Goal: Navigation & Orientation: Find specific page/section

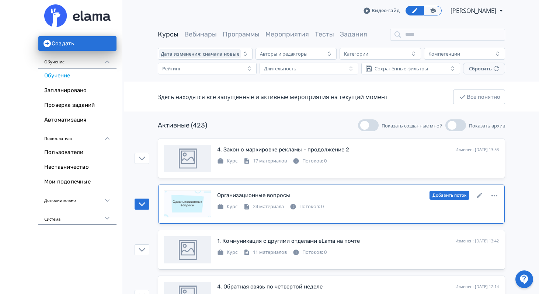
click at [250, 194] on div "Организационные вопросы" at bounding box center [253, 195] width 73 height 8
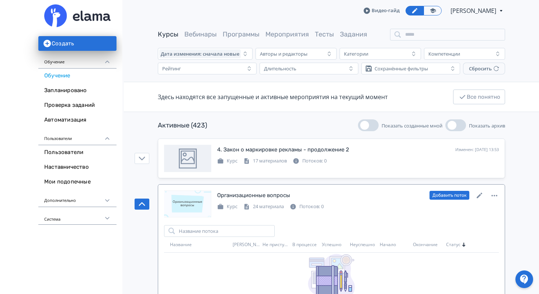
click at [250, 194] on div "Организационные вопросы" at bounding box center [253, 195] width 73 height 8
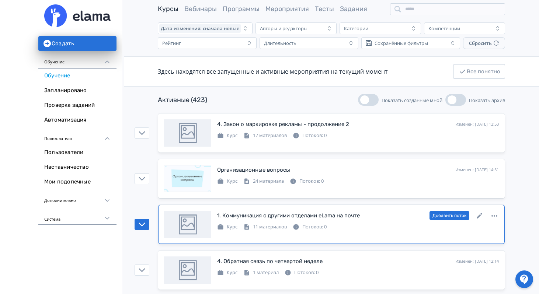
scroll to position [39, 0]
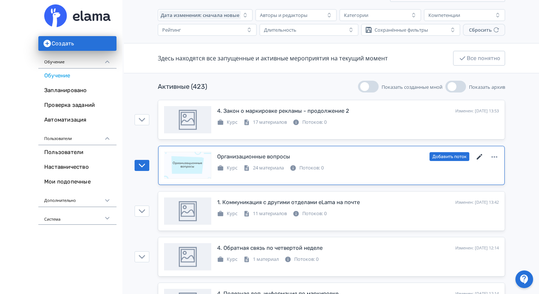
click at [478, 155] on icon at bounding box center [479, 156] width 9 height 9
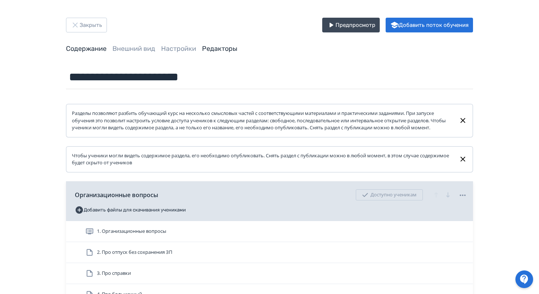
click at [219, 49] on link "Редакторы" at bounding box center [219, 49] width 35 height 8
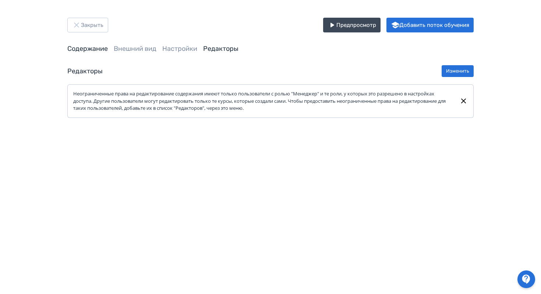
click at [94, 49] on link "Содержание" at bounding box center [87, 49] width 41 height 8
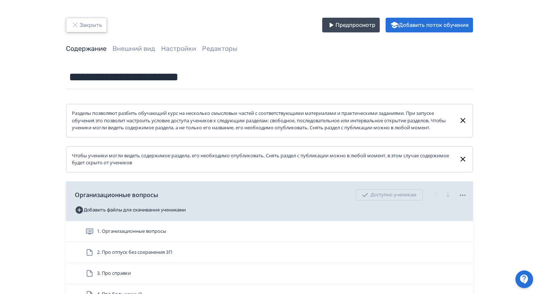
click at [90, 26] on button "Закрыть" at bounding box center [86, 25] width 41 height 15
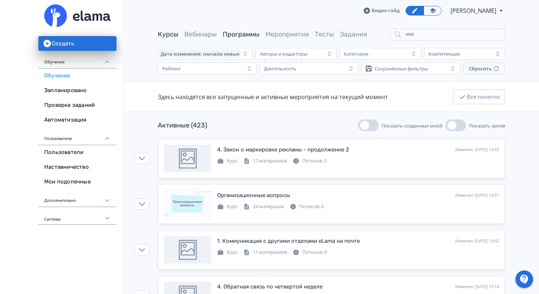
click at [246, 35] on link "Программы" at bounding box center [240, 34] width 37 height 8
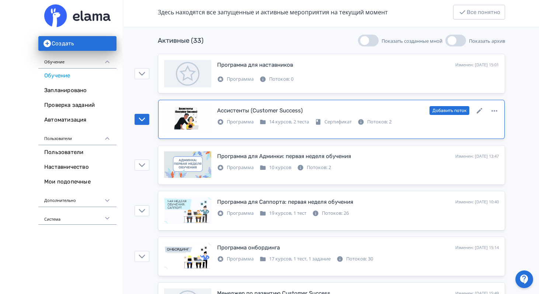
scroll to position [79, 0]
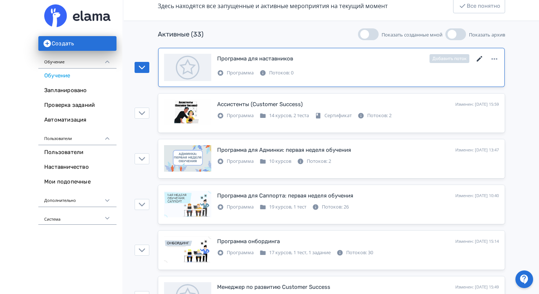
click at [478, 59] on icon at bounding box center [479, 59] width 6 height 6
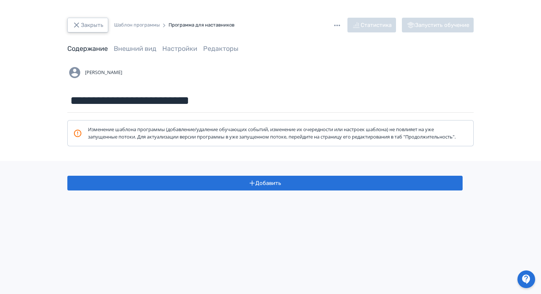
click at [92, 24] on button "Закрыть" at bounding box center [87, 25] width 41 height 15
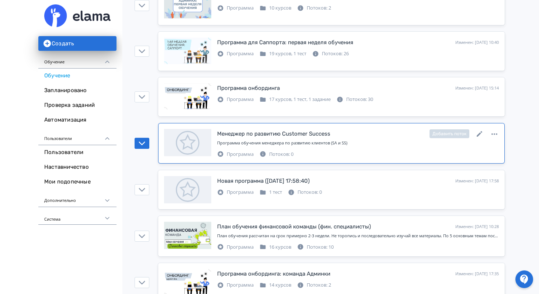
scroll to position [233, 0]
click at [480, 134] on icon at bounding box center [479, 133] width 9 height 9
